Goal: Check status: Check status

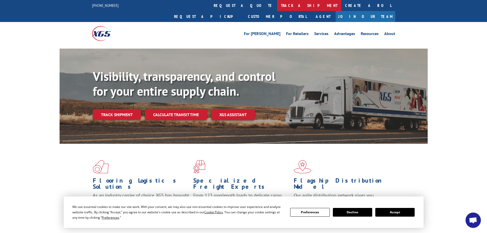
click at [277, 6] on link "track a shipment" at bounding box center [309, 5] width 64 height 11
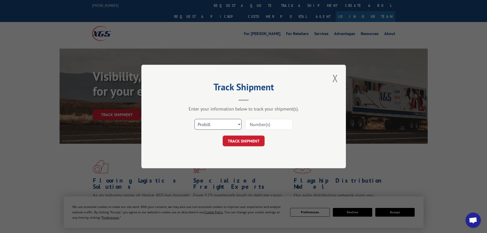
click at [220, 127] on select "Select category... Probill BOL PO" at bounding box center [218, 124] width 47 height 11
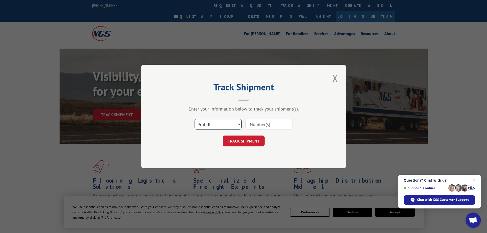
select select "bol"
click at [195, 119] on select "Select category... Probill BOL PO" at bounding box center [218, 124] width 47 height 11
paste input "5939264"
type input "5939264"
click at [246, 140] on button "TRACK SHIPMENT" at bounding box center [244, 140] width 42 height 11
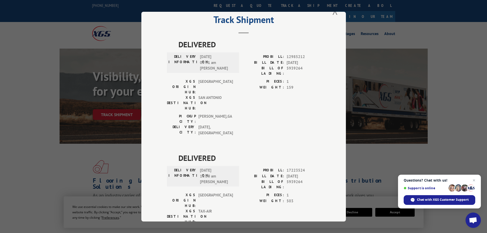
scroll to position [21, 0]
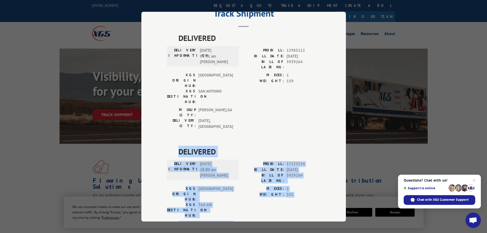
drag, startPoint x: 224, startPoint y: 180, endPoint x: 166, endPoint y: 121, distance: 82.4
click at [167, 146] on div "DELIVERED DELIVERY INFORMATION: [DATE] 10:00 am [PERSON_NAME]: 17223524 BILL DA…" at bounding box center [243, 195] width 153 height 99
copy div "DELIVERED DELIVERY INFORMATION: [DATE] 10:00 am [PERSON_NAME]: 17223524 BILL DA…"
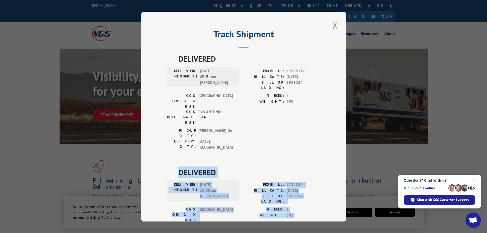
click at [333, 27] on button "Close modal" at bounding box center [335, 25] width 9 height 14
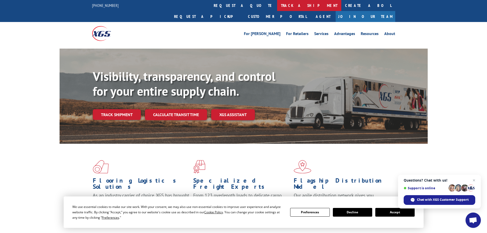
click at [277, 5] on link "track a shipment" at bounding box center [309, 5] width 64 height 11
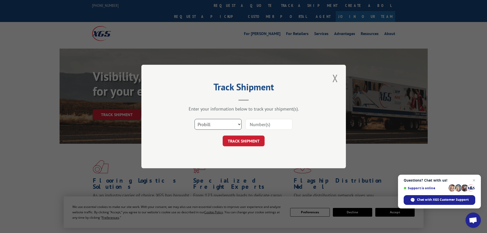
click at [227, 127] on select "Select category... Probill BOL PO" at bounding box center [218, 124] width 47 height 11
select select "bol"
click at [195, 119] on select "Select category... Probill BOL PO" at bounding box center [218, 124] width 47 height 11
paste input "4833432"
type input "4833432"
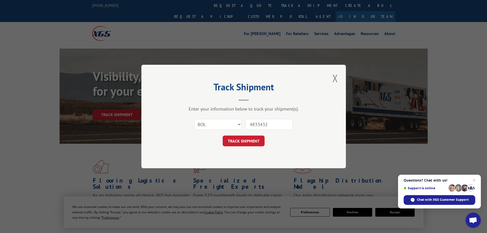
click at [234, 140] on button "TRACK SHIPMENT" at bounding box center [244, 140] width 42 height 11
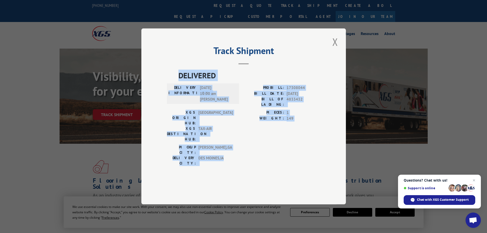
drag, startPoint x: 228, startPoint y: 149, endPoint x: 178, endPoint y: 90, distance: 76.7
click at [175, 91] on div "DELIVERED DELIVERY INFORMATION: [DATE] 10:00 am [PERSON_NAME]: 17308044 BILL DA…" at bounding box center [243, 119] width 153 height 99
copy div "DELIVERED DELIVERY INFORMATION: [DATE] 10:00 am [PERSON_NAME]: 17308044 BILL DA…"
drag, startPoint x: 335, startPoint y: 54, endPoint x: 327, endPoint y: 62, distance: 11.2
click at [335, 49] on button "Close modal" at bounding box center [335, 42] width 9 height 14
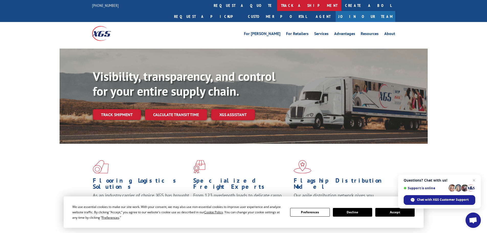
click at [277, 6] on link "track a shipment" at bounding box center [309, 5] width 64 height 11
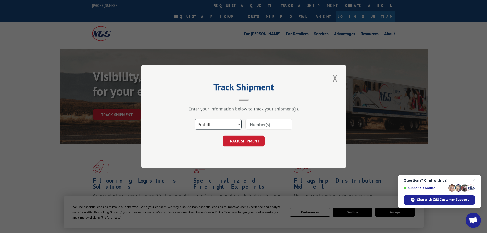
drag, startPoint x: 224, startPoint y: 127, endPoint x: 220, endPoint y: 129, distance: 5.2
click at [223, 127] on select "Select category... Probill BOL PO" at bounding box center [218, 124] width 47 height 11
select select "bol"
click at [195, 119] on select "Select category... Probill BOL PO" at bounding box center [218, 124] width 47 height 11
paste input "5943790"
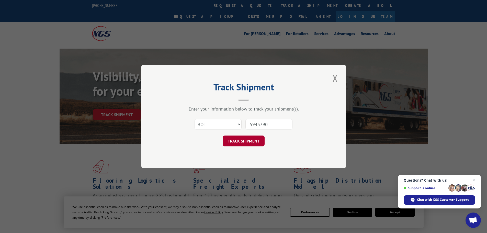
type input "5943790"
click at [235, 142] on button "TRACK SHIPMENT" at bounding box center [244, 140] width 42 height 11
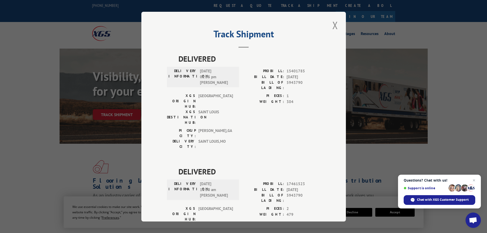
scroll to position [21, 0]
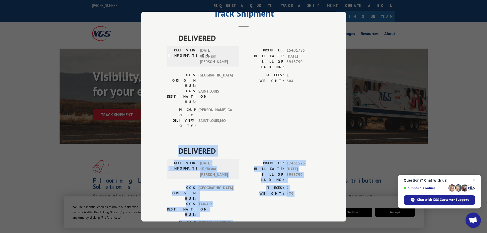
drag, startPoint x: 222, startPoint y: 182, endPoint x: 162, endPoint y: 123, distance: 83.7
click at [162, 123] on div "Track Shipment DELIVERED DELIVERY INFORMATION: [DATE] 02:05 pm [PERSON_NAME] PR…" at bounding box center [243, 117] width 205 height 210
copy div "DELIVERED DELIVERY INFORMATION: [DATE] 10:00 am [PERSON_NAME]: 17461523 BILL DA…"
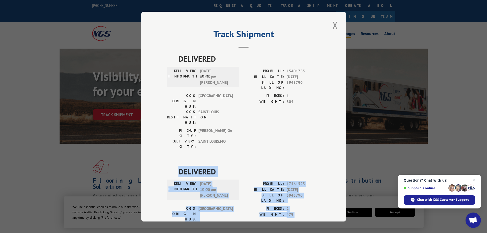
click at [333, 24] on button "Close modal" at bounding box center [335, 25] width 9 height 14
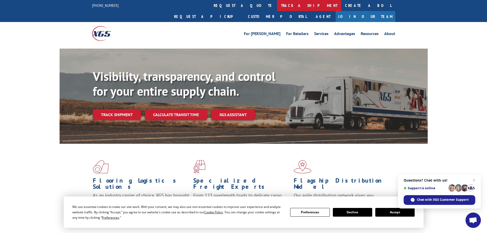
click at [277, 4] on link "track a shipment" at bounding box center [309, 5] width 64 height 11
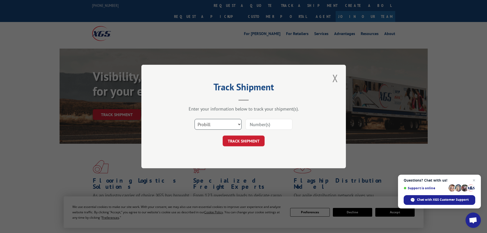
click at [220, 124] on select "Select category... Probill BOL PO" at bounding box center [218, 124] width 47 height 11
select select "bol"
click at [195, 119] on select "Select category... Probill BOL PO" at bounding box center [218, 124] width 47 height 11
paste input "4833408"
type input "4833408"
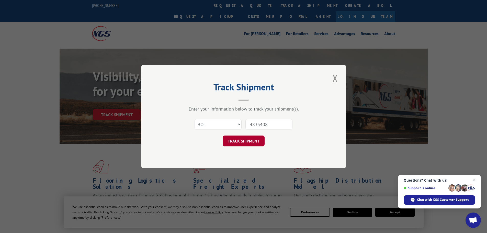
click at [240, 142] on button "TRACK SHIPMENT" at bounding box center [244, 140] width 42 height 11
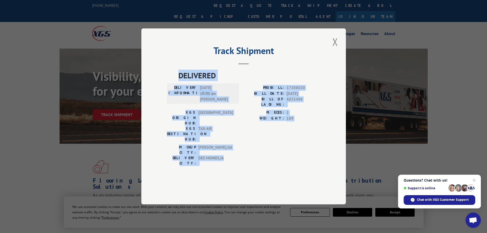
drag, startPoint x: 225, startPoint y: 147, endPoint x: 178, endPoint y: 90, distance: 73.8
click at [178, 90] on div "DELIVERED DELIVERY INFORMATION: [DATE] 10:00 am [PERSON_NAME]: 17308020 BILL DA…" at bounding box center [243, 119] width 153 height 99
copy div "DELIVERED DELIVERY INFORMATION: [DATE] 10:00 am [PERSON_NAME]: 17308020 BILL DA…"
click at [335, 49] on button "Close modal" at bounding box center [335, 42] width 9 height 14
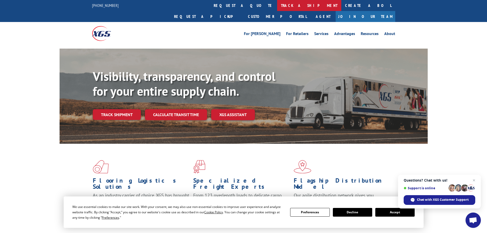
click at [277, 6] on link "track a shipment" at bounding box center [309, 5] width 64 height 11
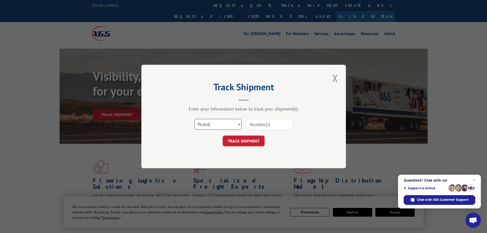
drag, startPoint x: 228, startPoint y: 124, endPoint x: 226, endPoint y: 127, distance: 2.8
click at [226, 125] on select "Select category... Probill BOL PO" at bounding box center [218, 124] width 47 height 11
select select "bol"
click at [195, 119] on select "Select category... Probill BOL PO" at bounding box center [218, 124] width 47 height 11
paste input "4836023"
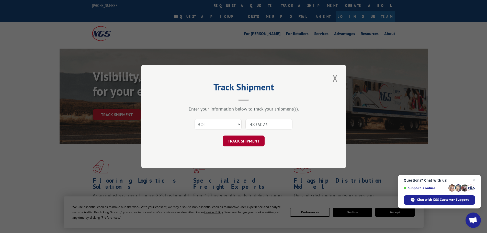
type input "4836023"
click at [236, 142] on button "TRACK SHIPMENT" at bounding box center [244, 140] width 42 height 11
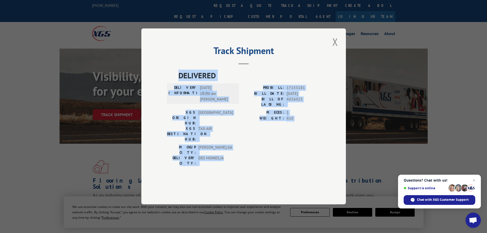
drag, startPoint x: 228, startPoint y: 148, endPoint x: 180, endPoint y: 87, distance: 76.9
click at [173, 87] on div "DELIVERED DELIVERY INFORMATION: [DATE] 10:00 am [PERSON_NAME]: 17153181 BILL DA…" at bounding box center [243, 119] width 153 height 99
copy div "DELIVERED DELIVERY INFORMATION: [DATE] 10:00 am [PERSON_NAME]: 17153181 BILL DA…"
